Goal: Task Accomplishment & Management: Manage account settings

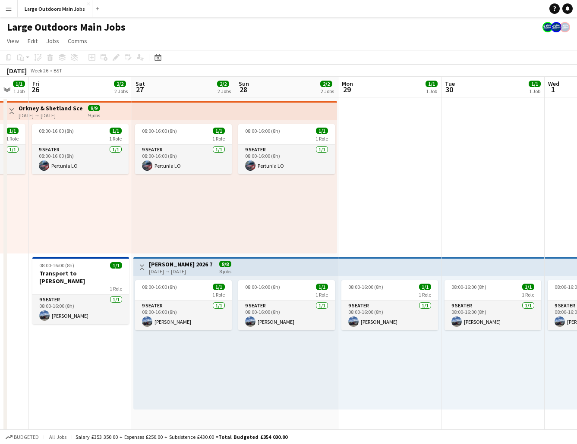
scroll to position [0, 381]
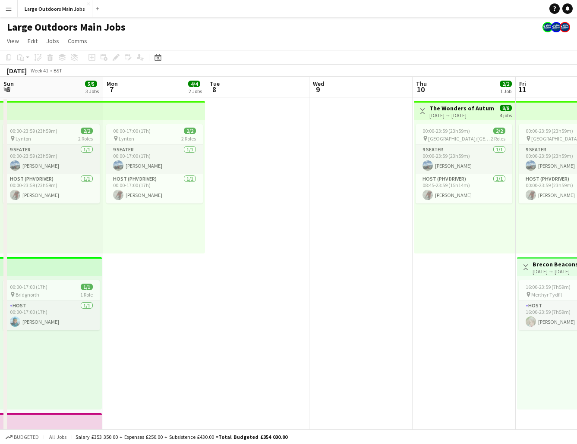
scroll to position [0, 248]
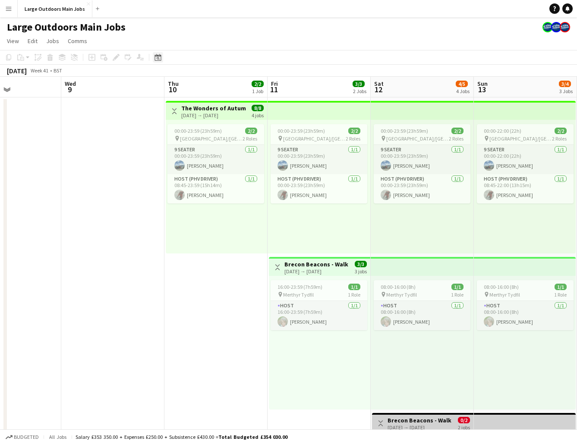
click at [159, 55] on icon at bounding box center [157, 57] width 6 height 7
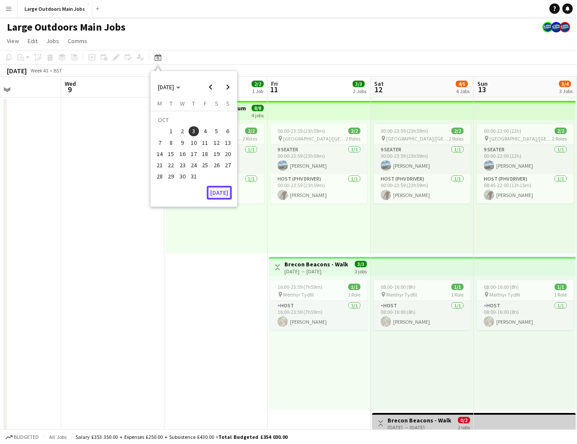
click at [222, 191] on button "[DATE]" at bounding box center [219, 193] width 25 height 14
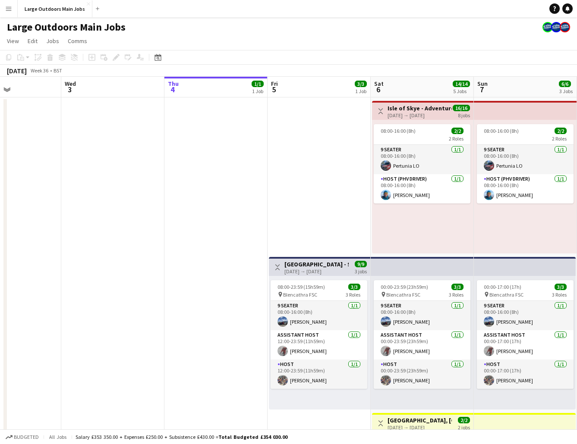
scroll to position [0, 297]
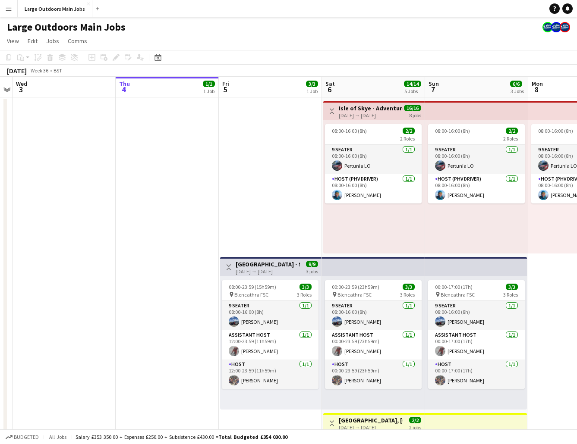
click at [366, 106] on h3 "Isle of Skye - Adventure & Explore" at bounding box center [371, 108] width 64 height 8
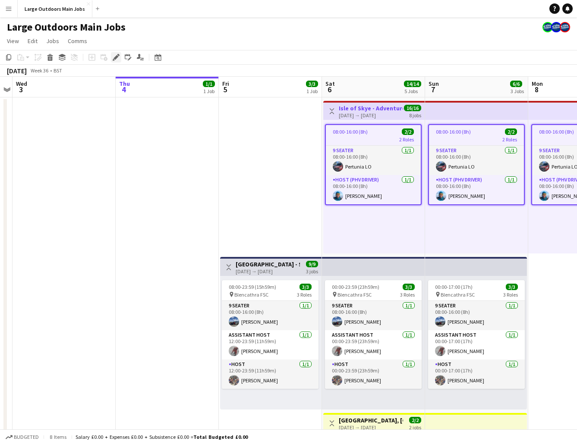
click at [111, 60] on div "Edit" at bounding box center [116, 57] width 10 height 10
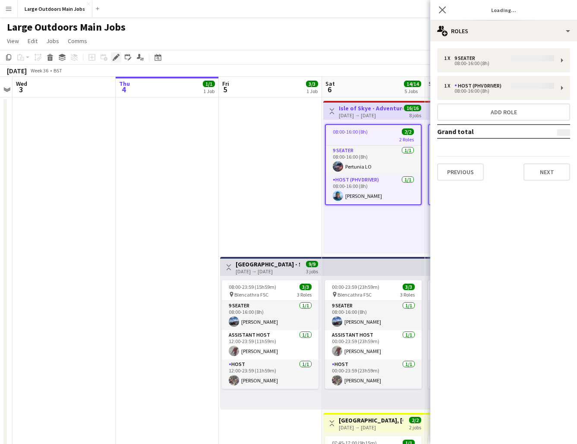
type input "**********"
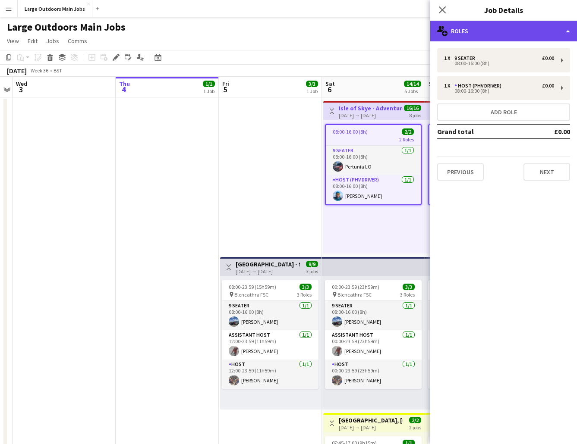
click at [510, 33] on div "multiple-users-add Roles" at bounding box center [503, 31] width 147 height 21
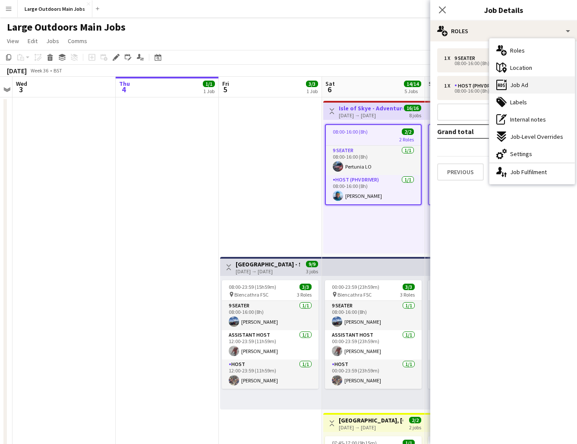
click at [519, 86] on span "Job Ad" at bounding box center [519, 85] width 18 height 8
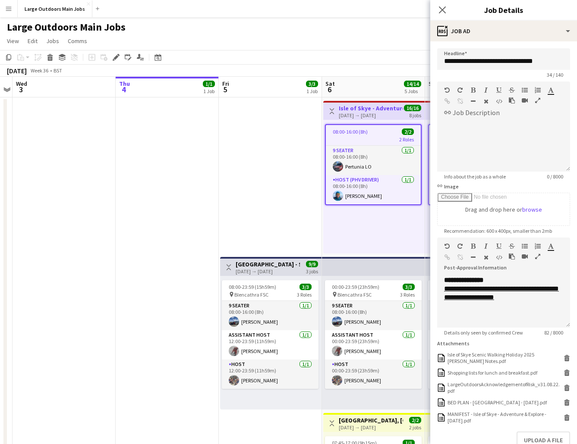
scroll to position [53, 0]
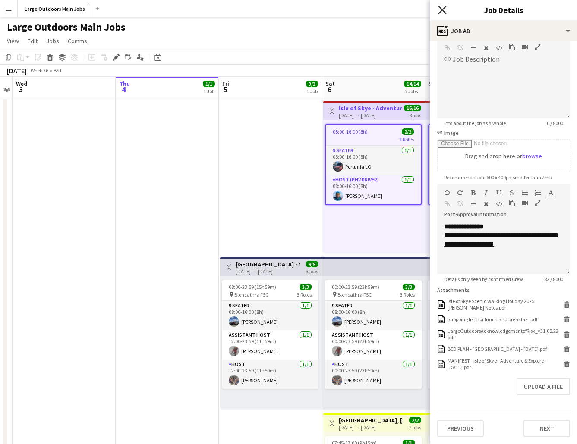
click at [440, 11] on icon at bounding box center [442, 10] width 8 height 8
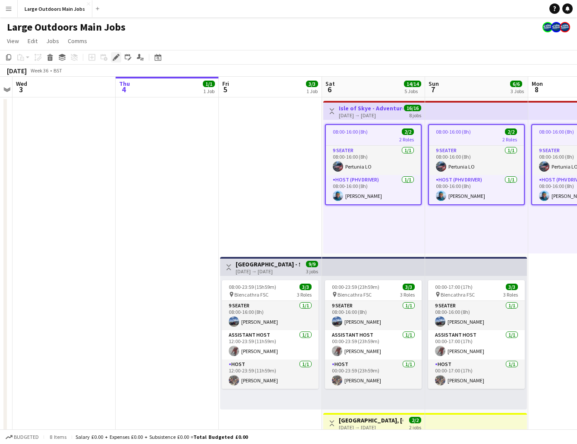
click at [113, 57] on icon "Edit" at bounding box center [116, 57] width 7 height 7
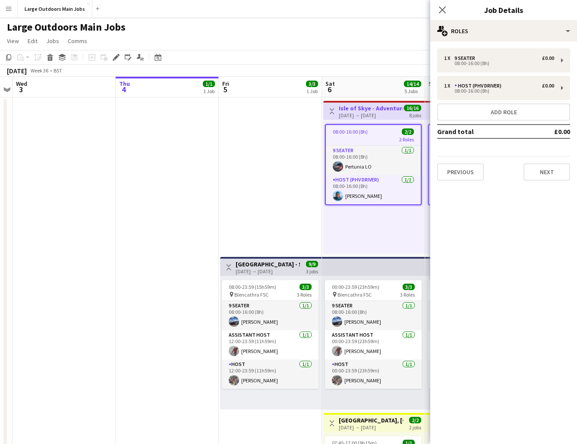
click at [521, 42] on div "1 x 9 Seater £0.00 08:00-16:00 (8h) 1 x Host (PHV Driver) £0.00 08:00-16:00 (8h…" at bounding box center [503, 114] width 147 height 146
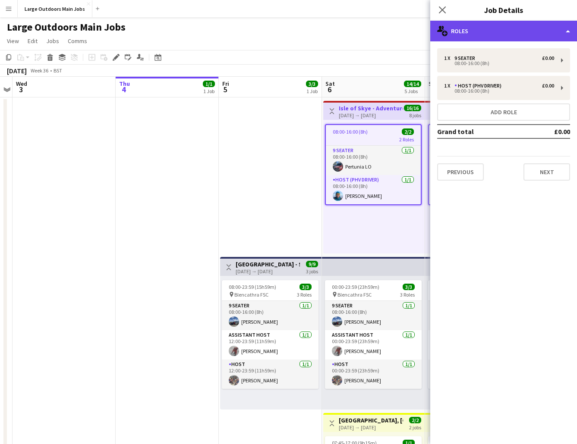
click at [518, 37] on div "multiple-users-add Roles" at bounding box center [503, 31] width 147 height 21
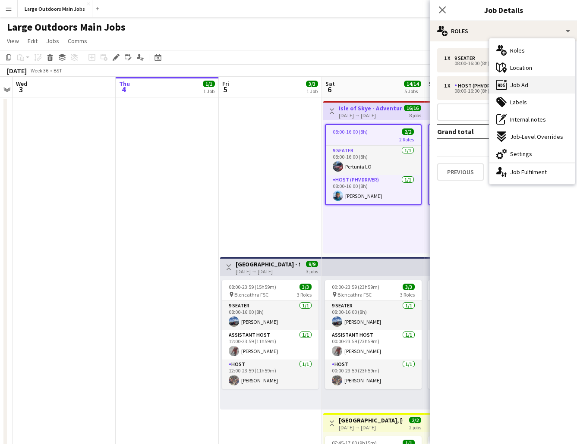
click at [518, 86] on span "Job Ad" at bounding box center [519, 85] width 18 height 8
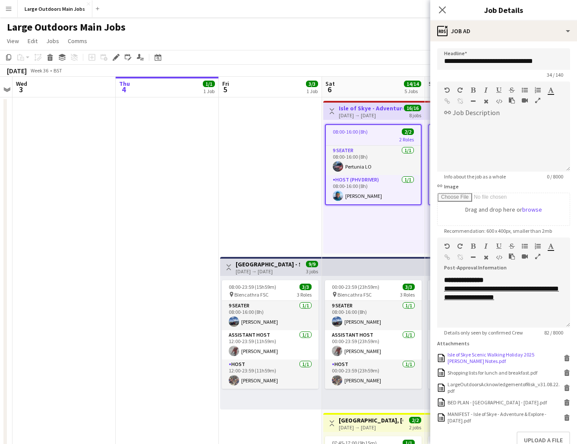
click at [471, 353] on div "Isle of Skye Scenic Walking Holiday 2025 Johns Notes.pdf" at bounding box center [504, 358] width 114 height 13
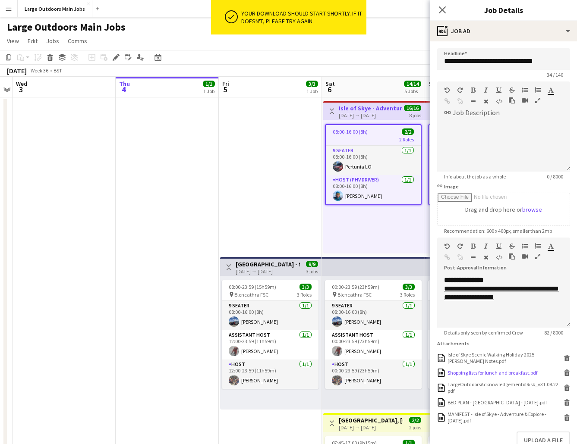
click at [483, 373] on div "Shopping lists for lunch and breakfast.pdf" at bounding box center [492, 373] width 90 height 6
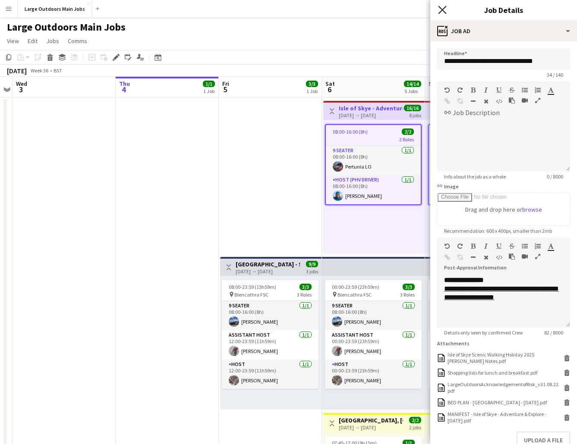
click at [444, 9] on icon "Close pop-in" at bounding box center [442, 10] width 8 height 8
